Goal: Information Seeking & Learning: Learn about a topic

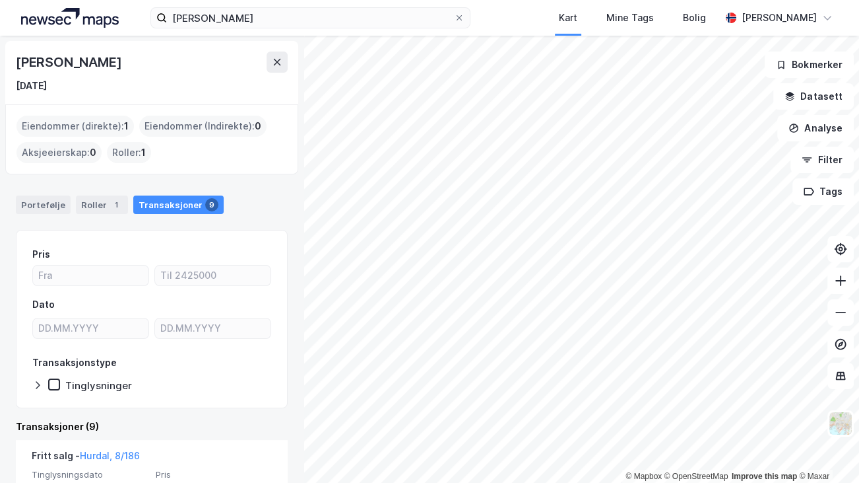
click at [83, 17] on img at bounding box center [70, 18] width 98 height 20
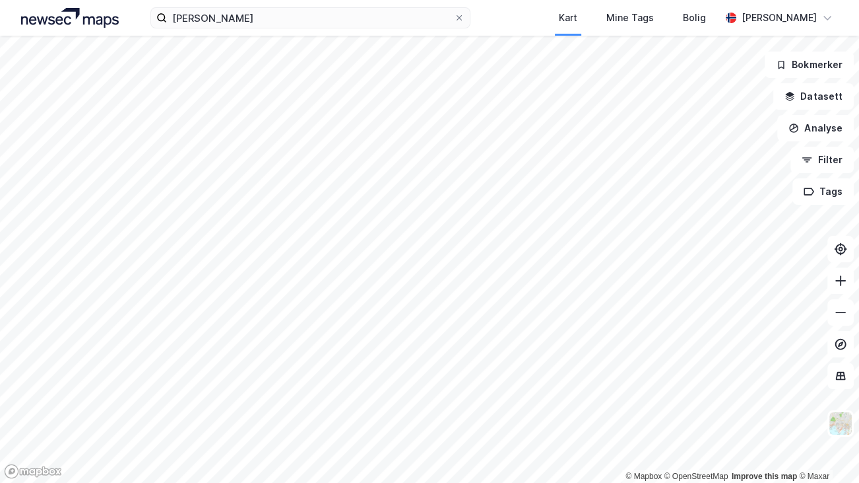
click at [83, 17] on img at bounding box center [70, 18] width 98 height 20
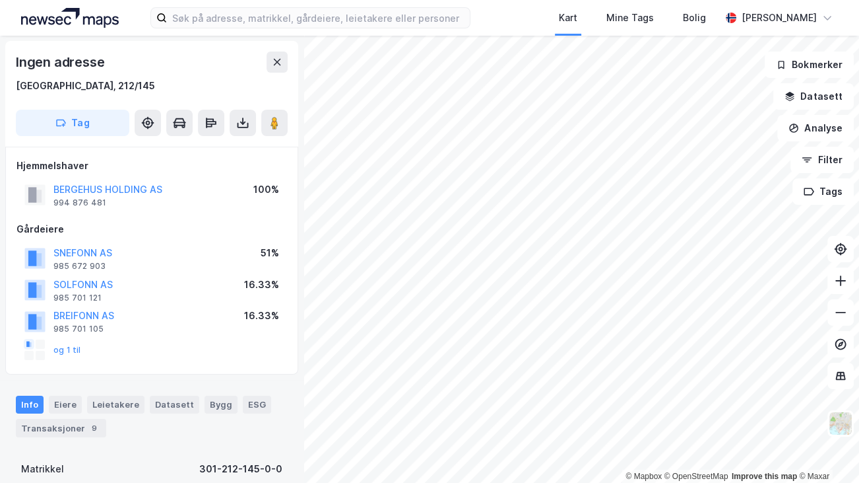
click at [79, 426] on div "Transaksjoner 9" at bounding box center [61, 428] width 90 height 18
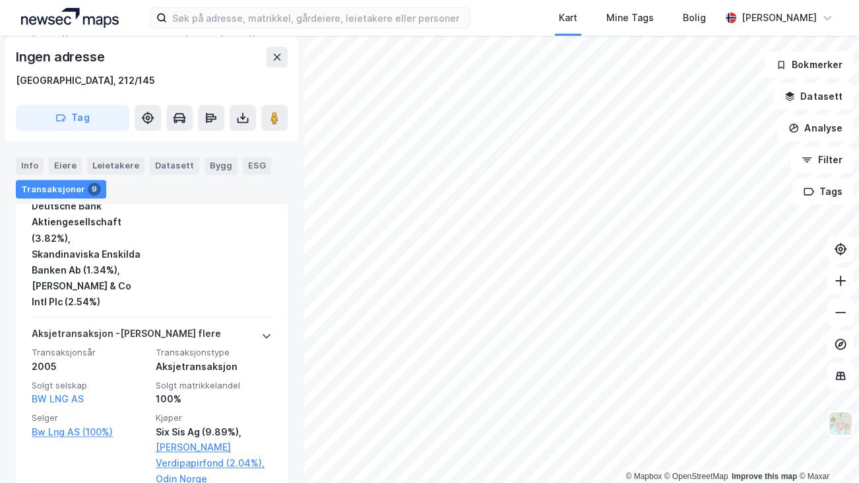
scroll to position [2113, 0]
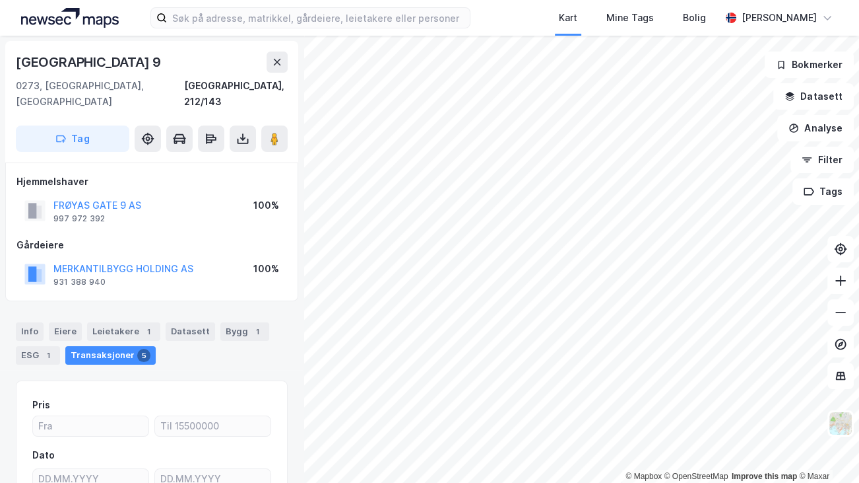
scroll to position [12, 0]
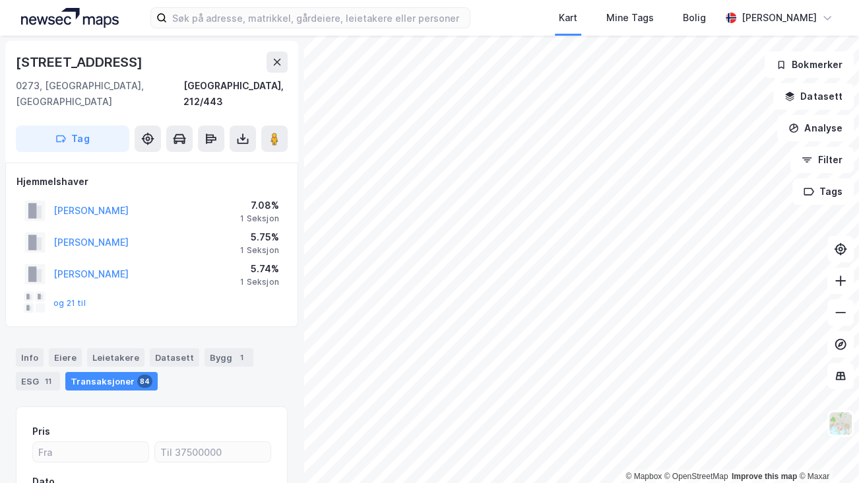
scroll to position [12, 0]
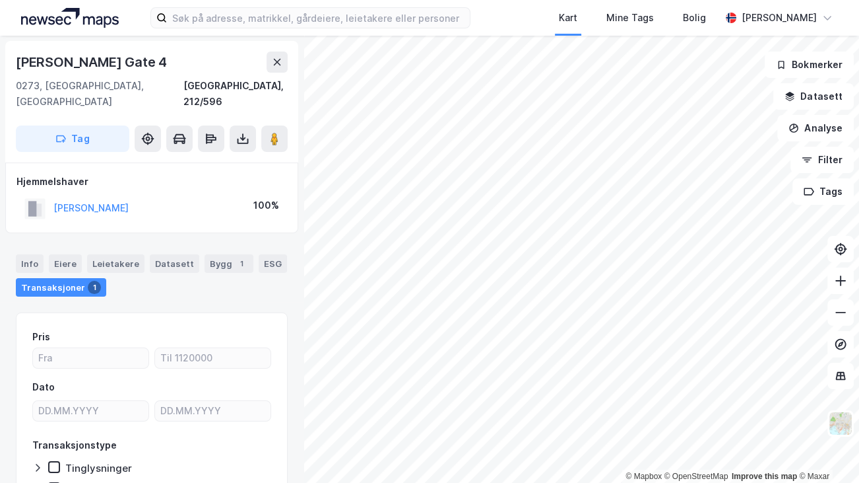
scroll to position [12, 0]
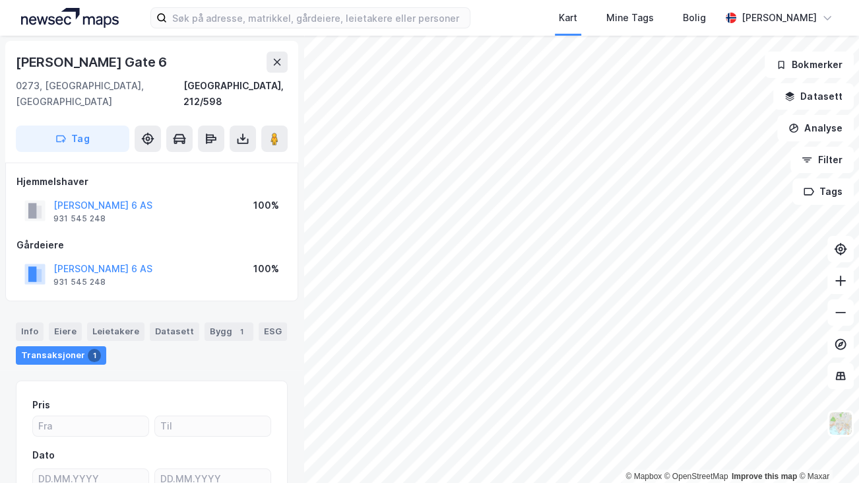
scroll to position [12, 0]
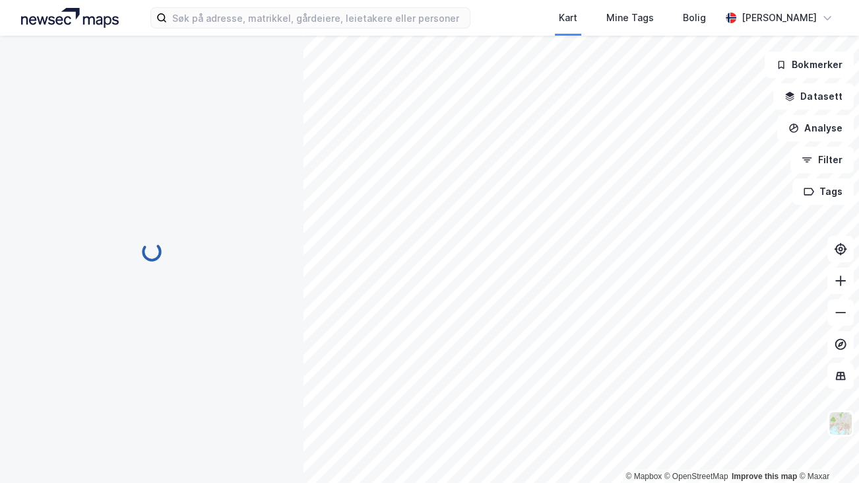
scroll to position [12, 0]
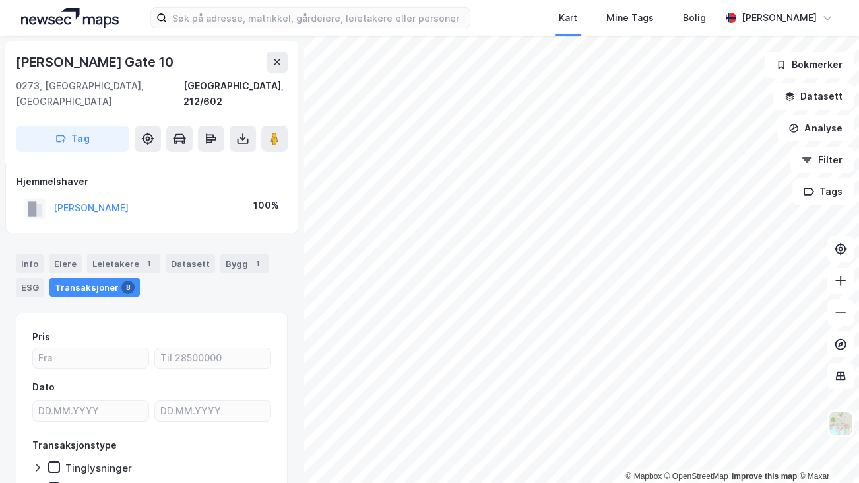
scroll to position [12, 0]
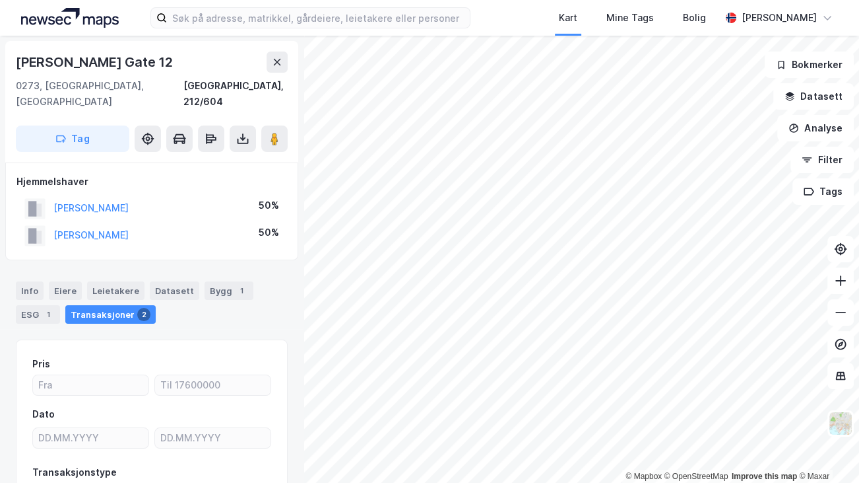
scroll to position [12, 0]
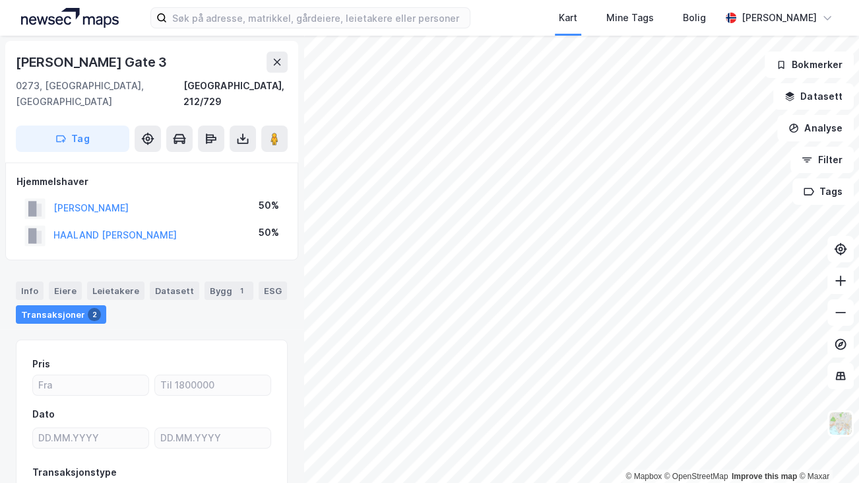
scroll to position [12, 0]
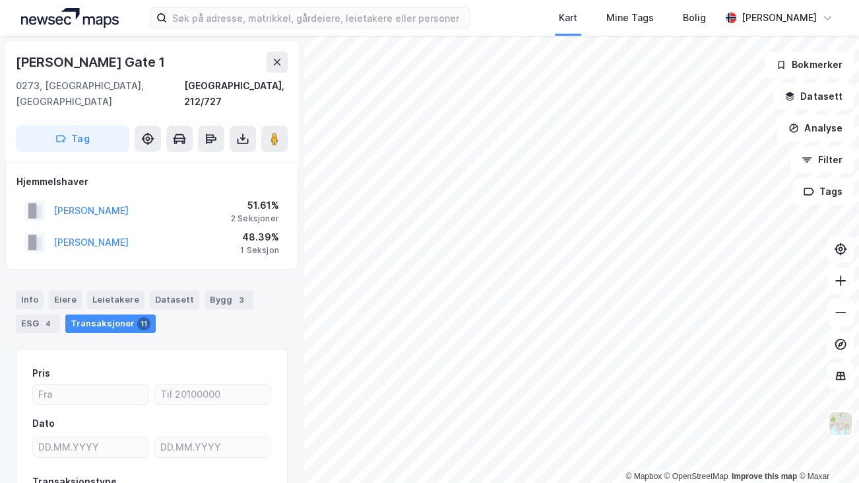
scroll to position [12, 0]
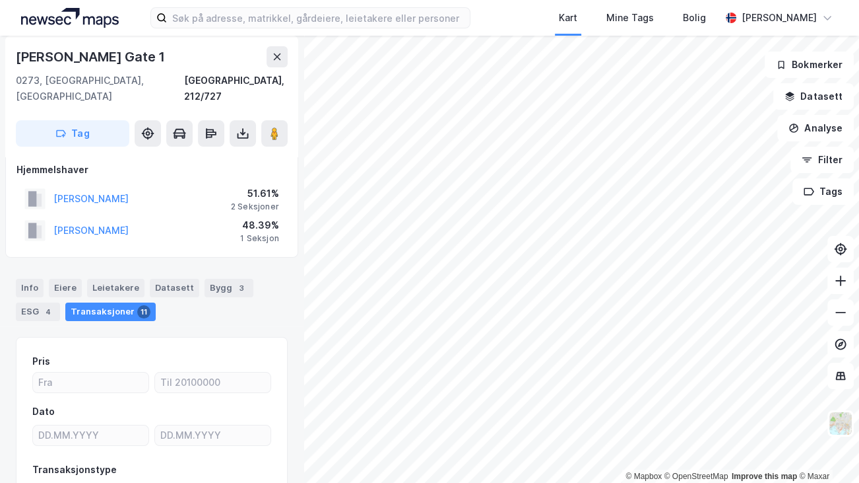
scroll to position [12, 0]
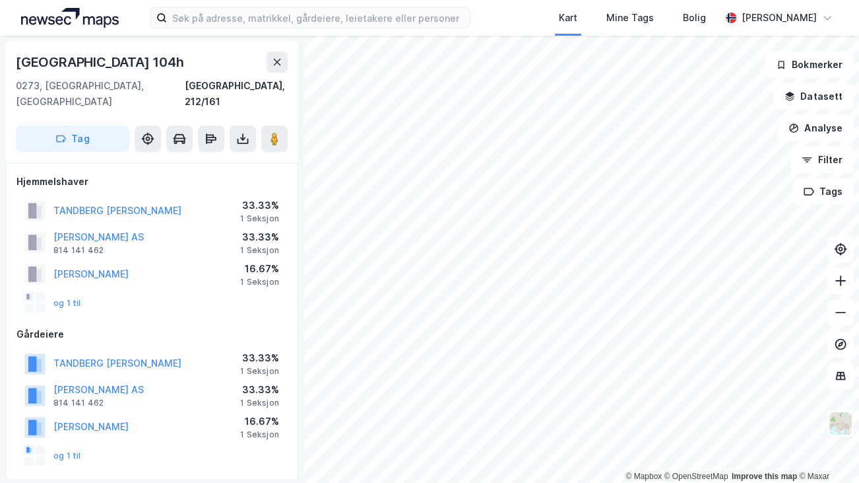
scroll to position [12, 0]
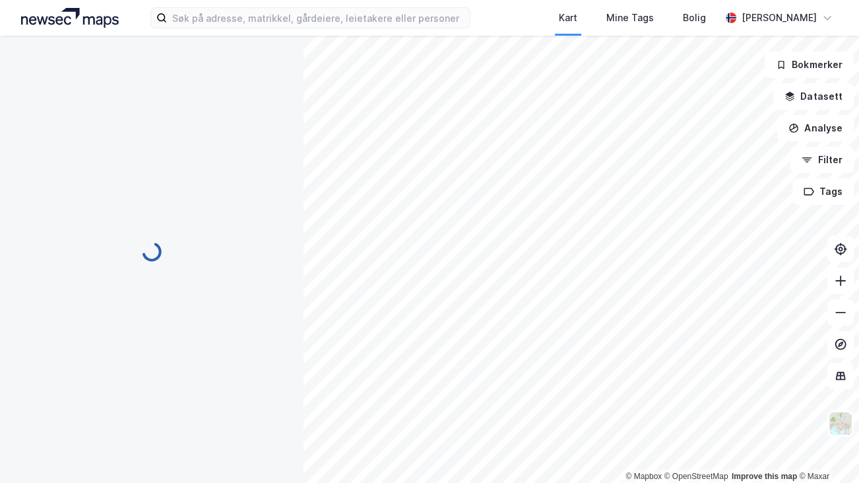
scroll to position [12, 0]
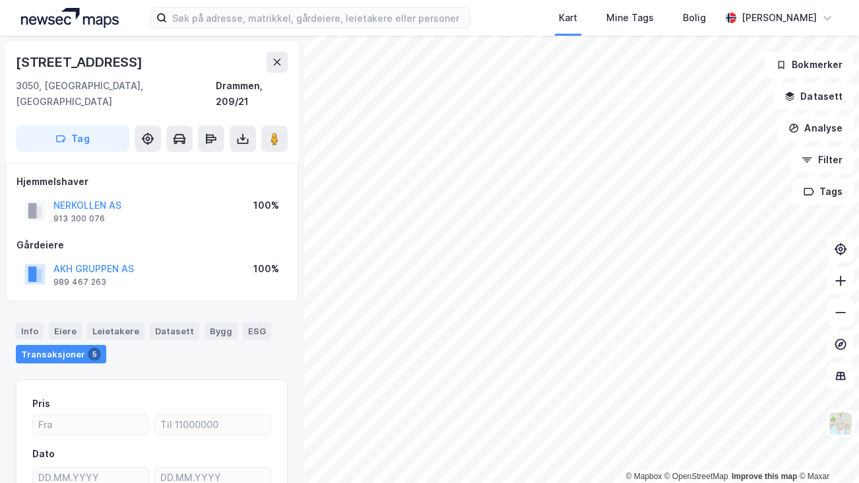
scroll to position [12, 0]
